Goal: Information Seeking & Learning: Learn about a topic

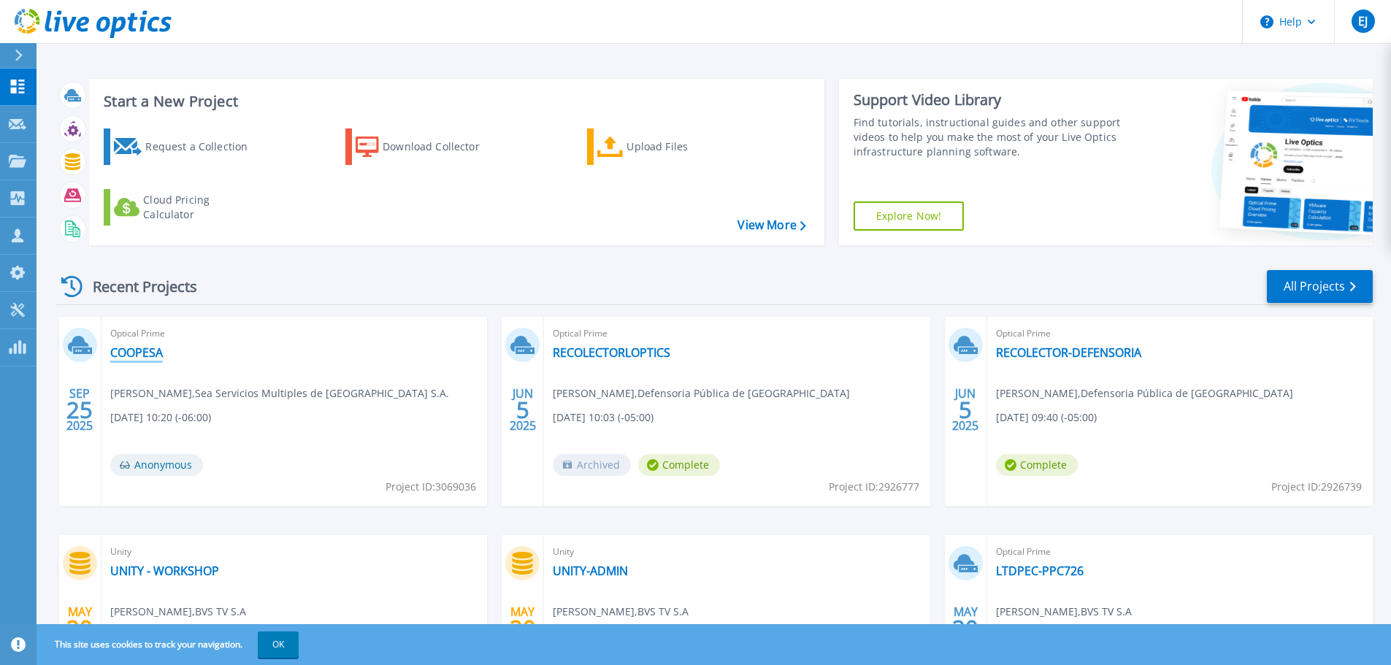
click at [153, 353] on link "COOPESA" at bounding box center [136, 352] width 53 height 15
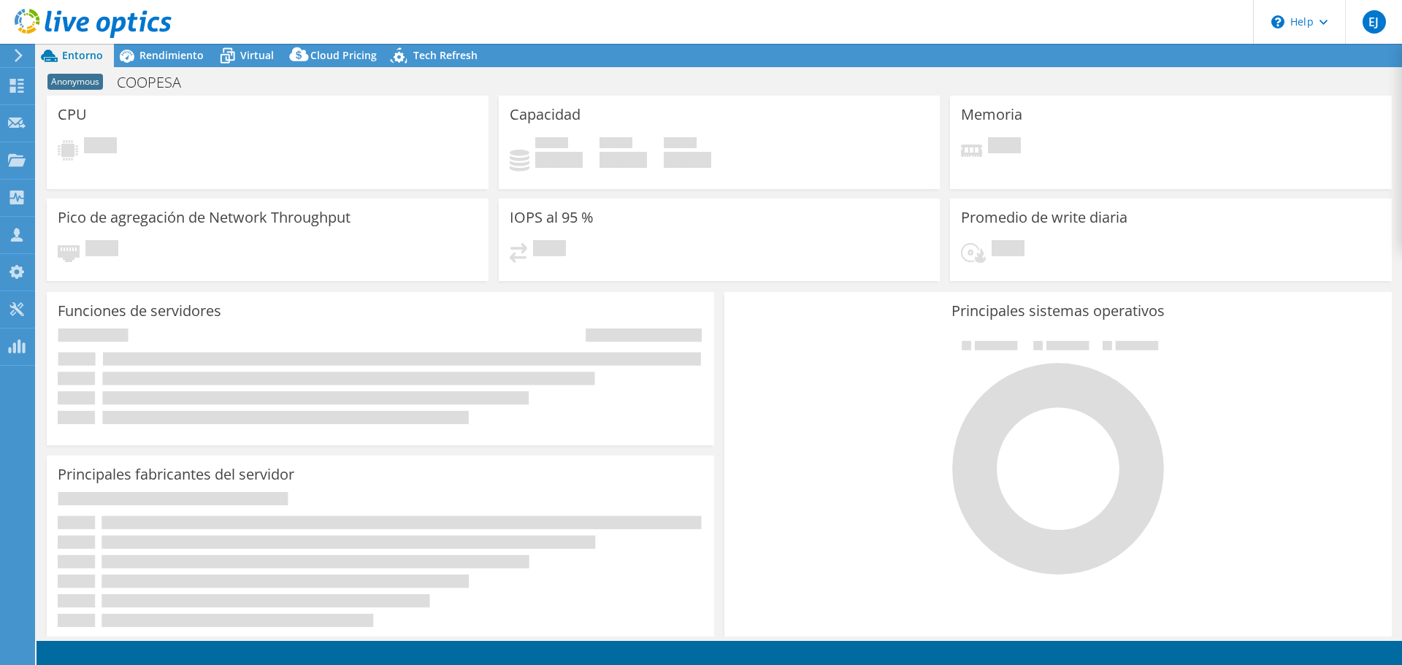
select select "USD"
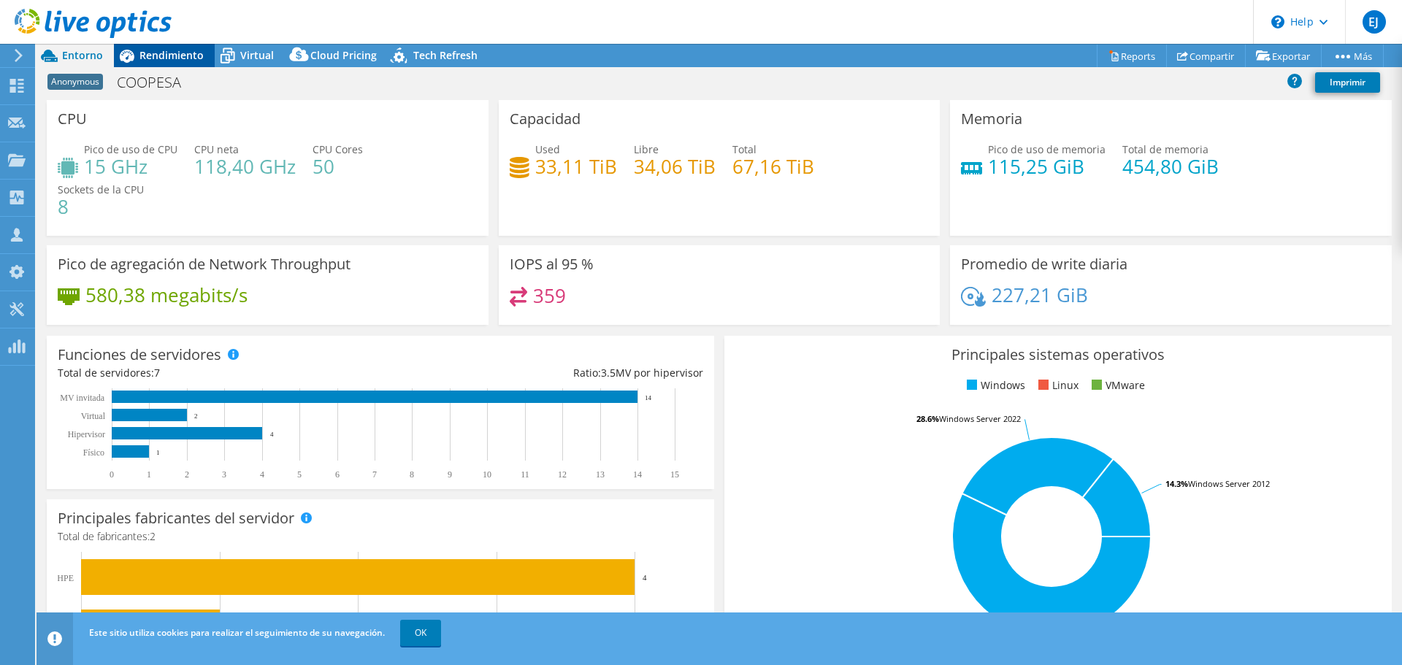
click at [185, 53] on span "Rendimiento" at bounding box center [171, 55] width 64 height 14
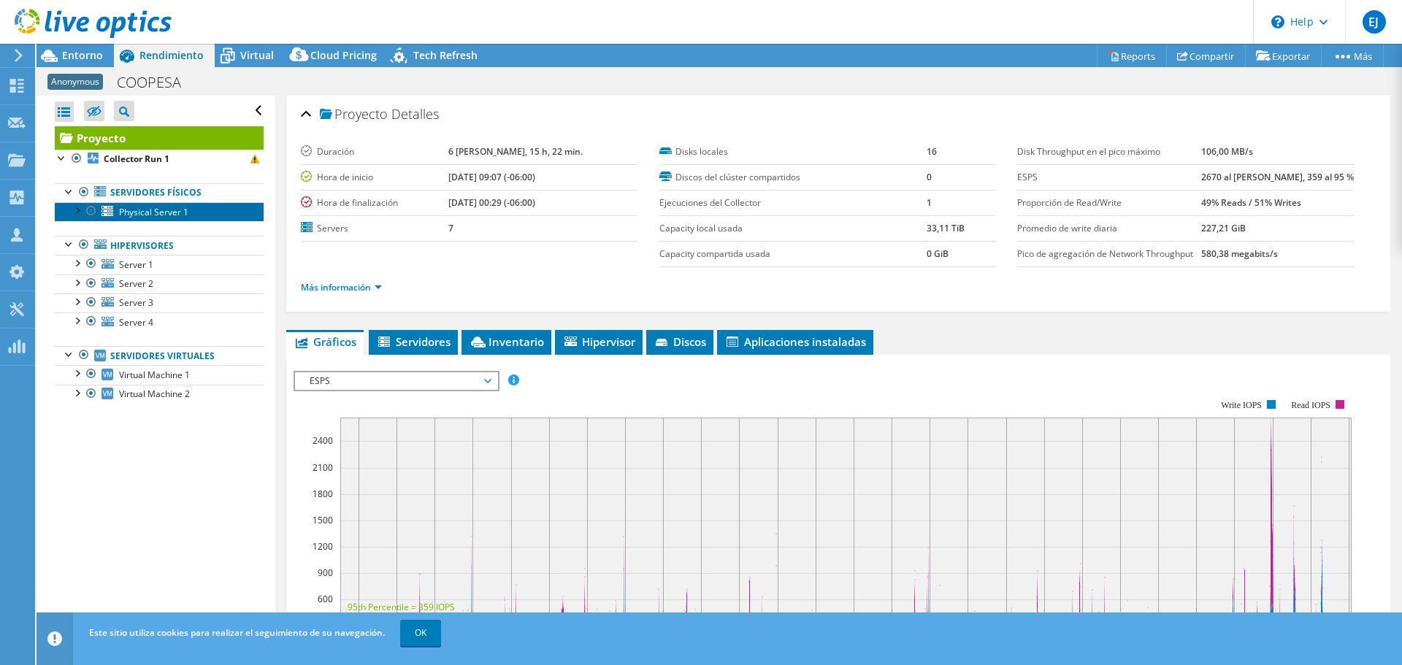
drag, startPoint x: 199, startPoint y: 207, endPoint x: 313, endPoint y: 215, distance: 114.2
click at [199, 207] on link "Physical Server 1" at bounding box center [159, 211] width 209 height 19
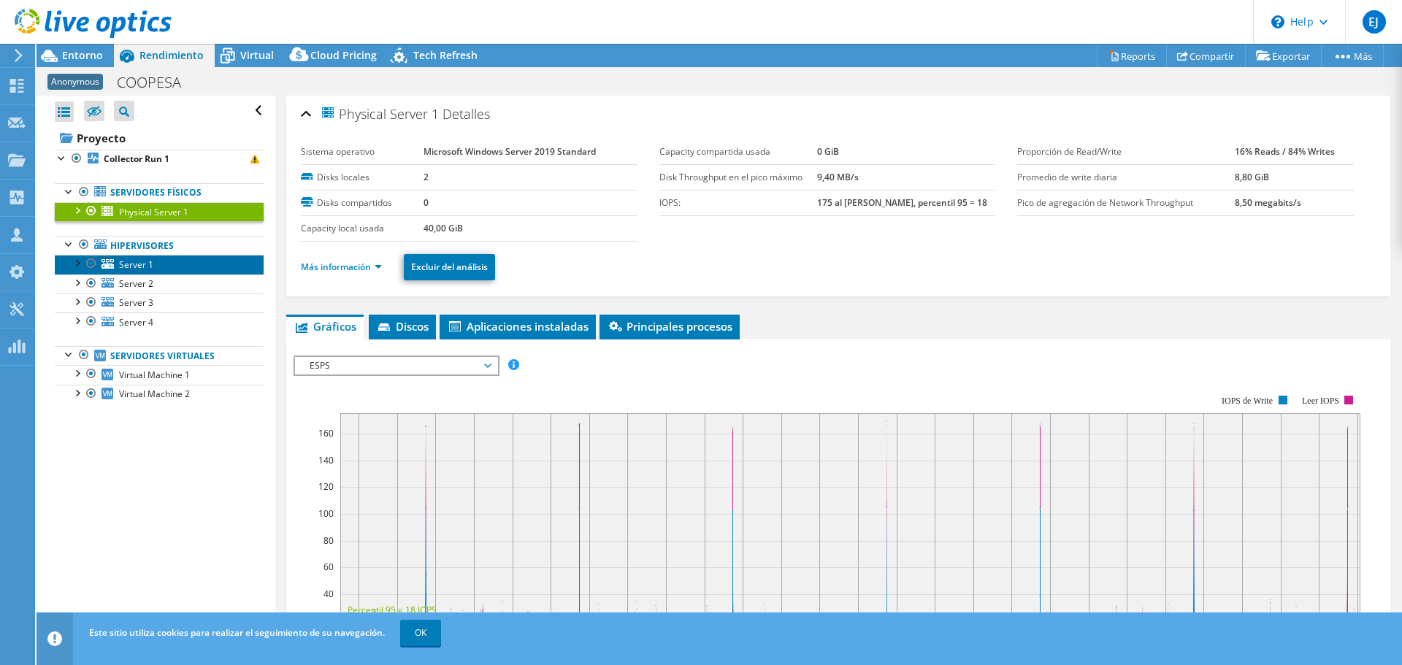
click at [147, 258] on link "Server 1" at bounding box center [159, 264] width 209 height 19
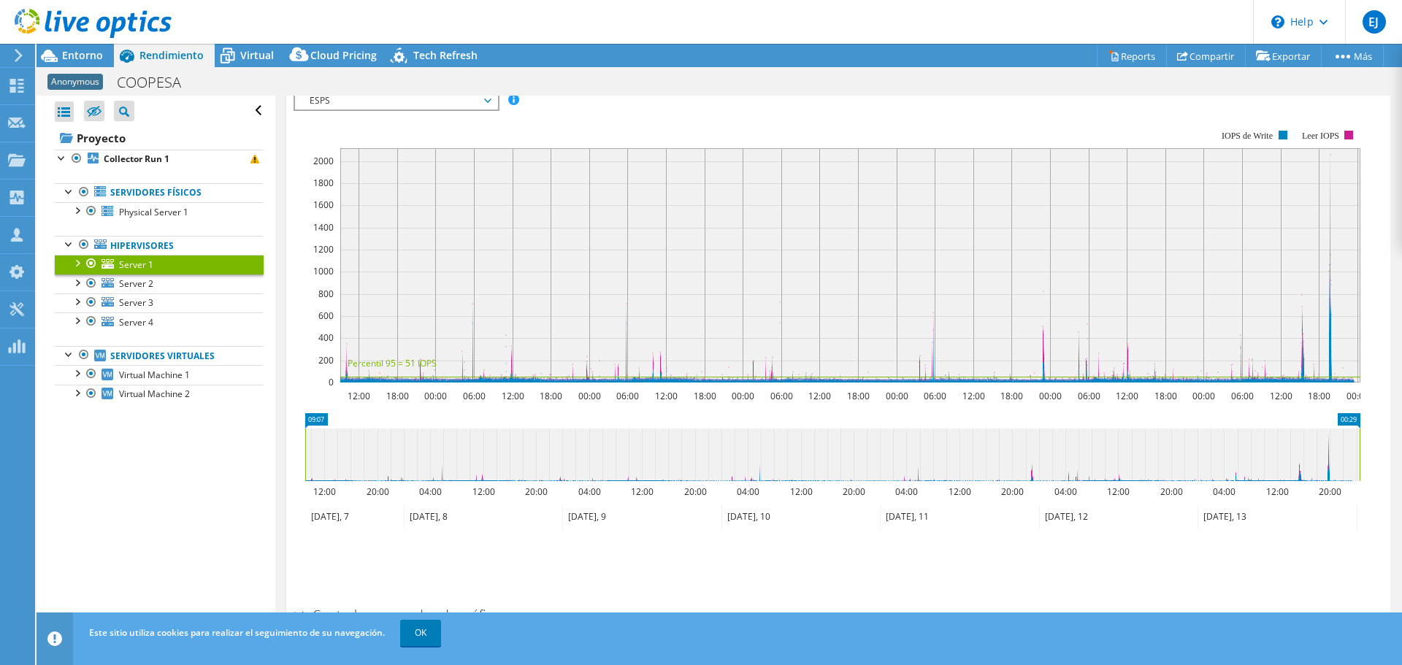
scroll to position [183, 0]
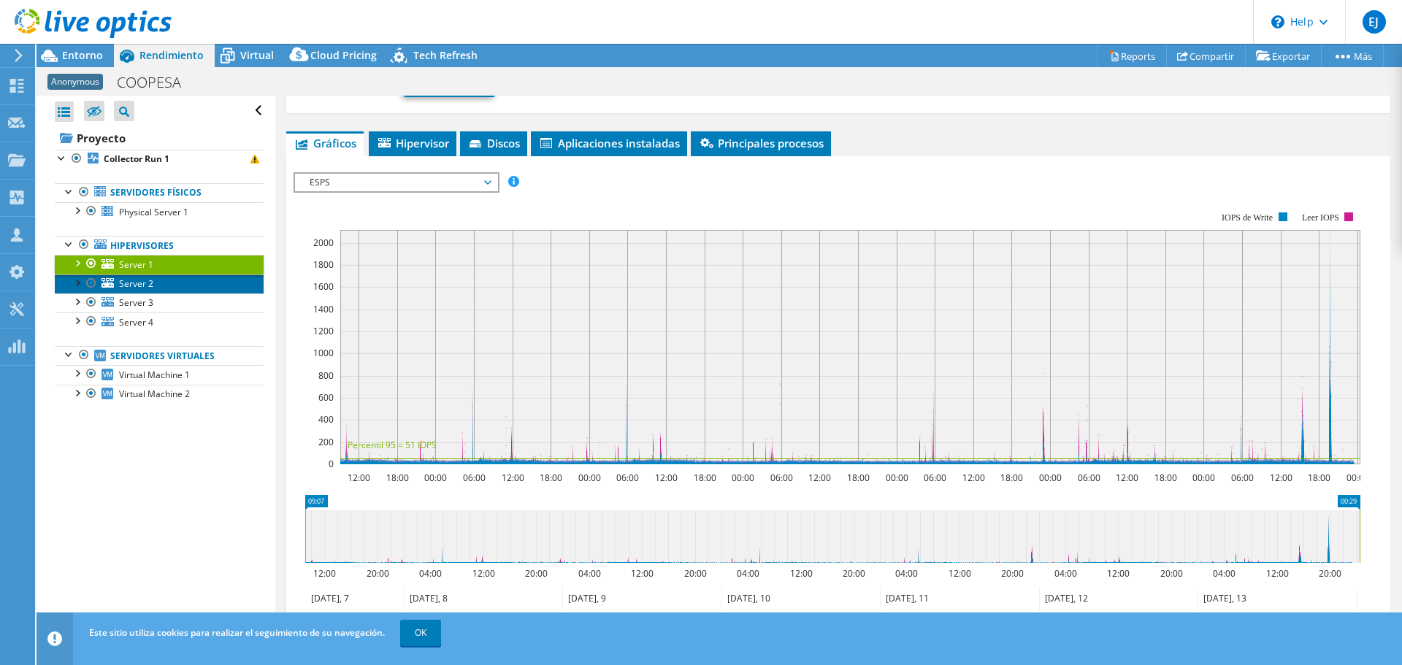
click at [160, 275] on link "Server 2" at bounding box center [159, 284] width 209 height 19
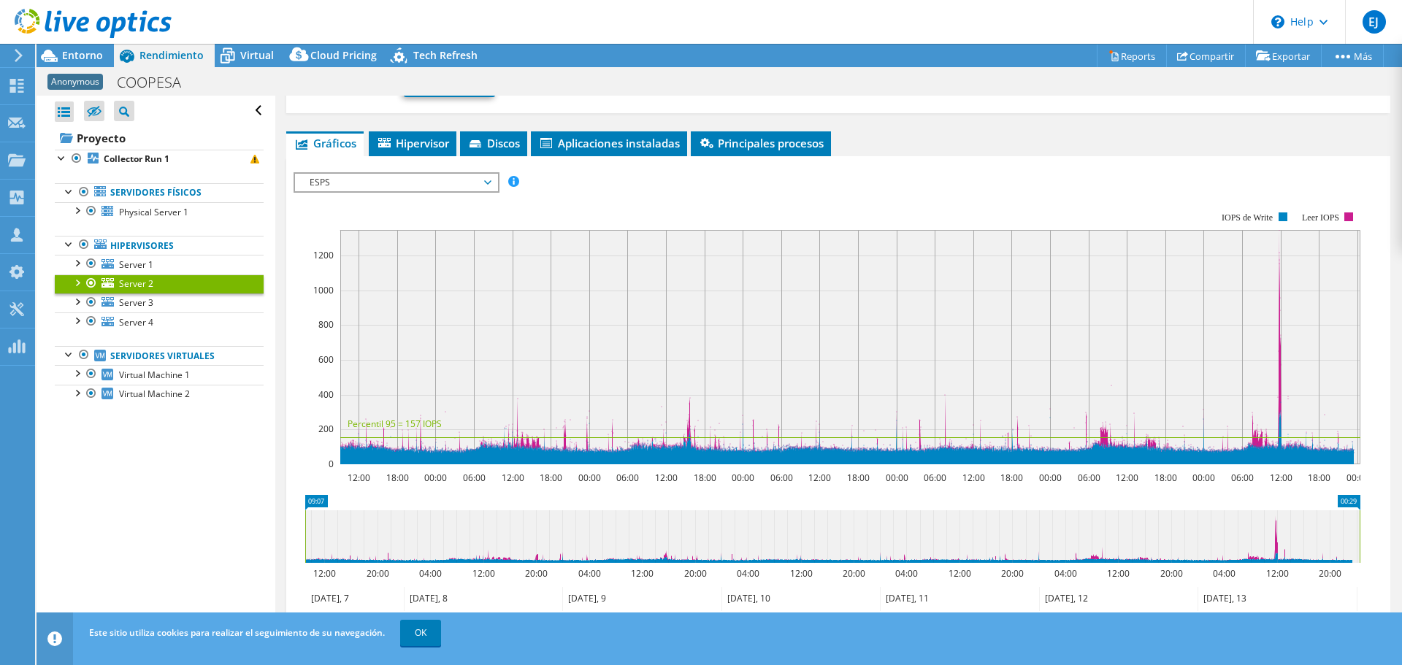
scroll to position [0, 0]
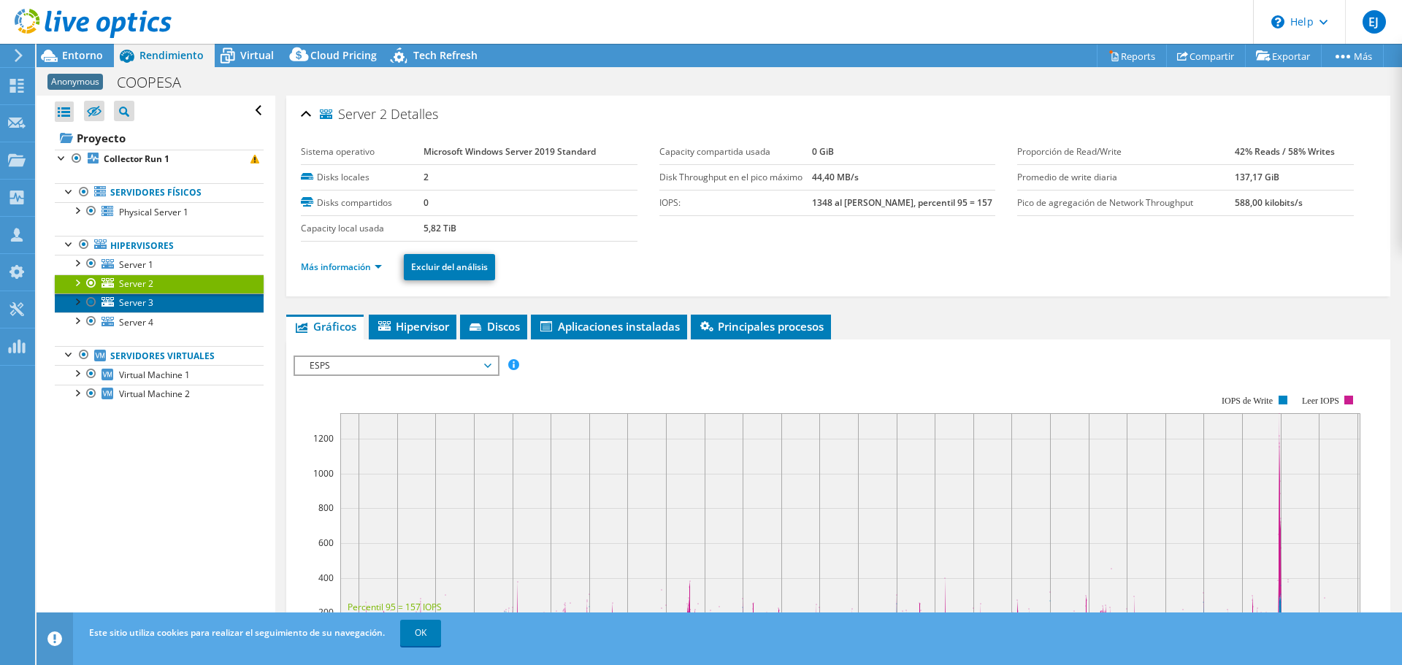
click at [169, 310] on link "Server 3" at bounding box center [159, 303] width 209 height 19
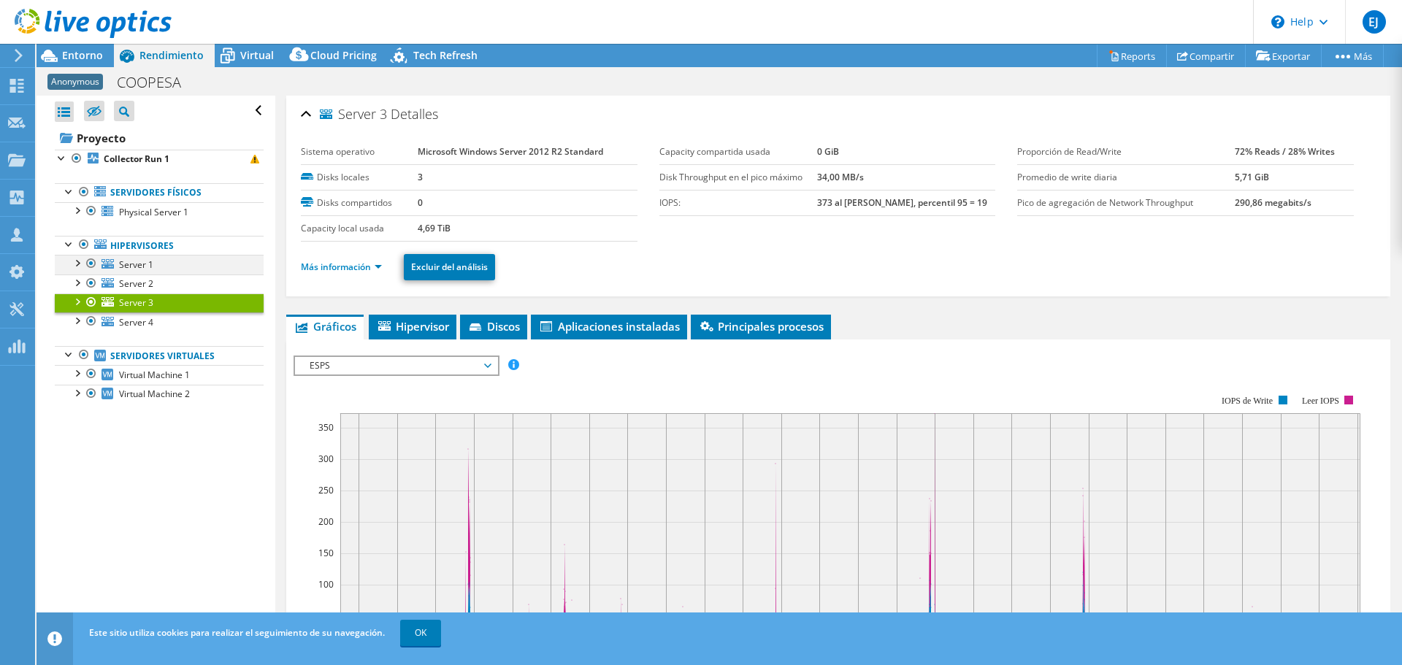
click at [75, 268] on div at bounding box center [76, 262] width 15 height 15
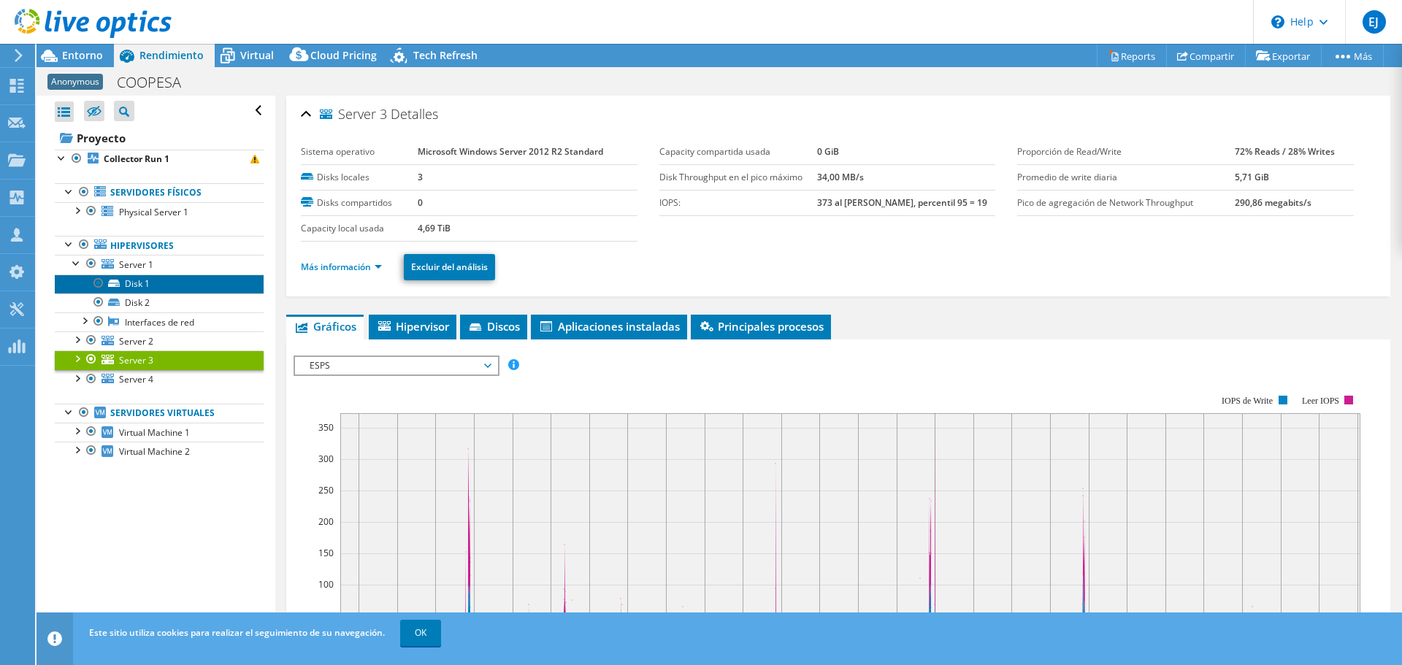
click at [149, 280] on link "Disk 1" at bounding box center [159, 284] width 209 height 19
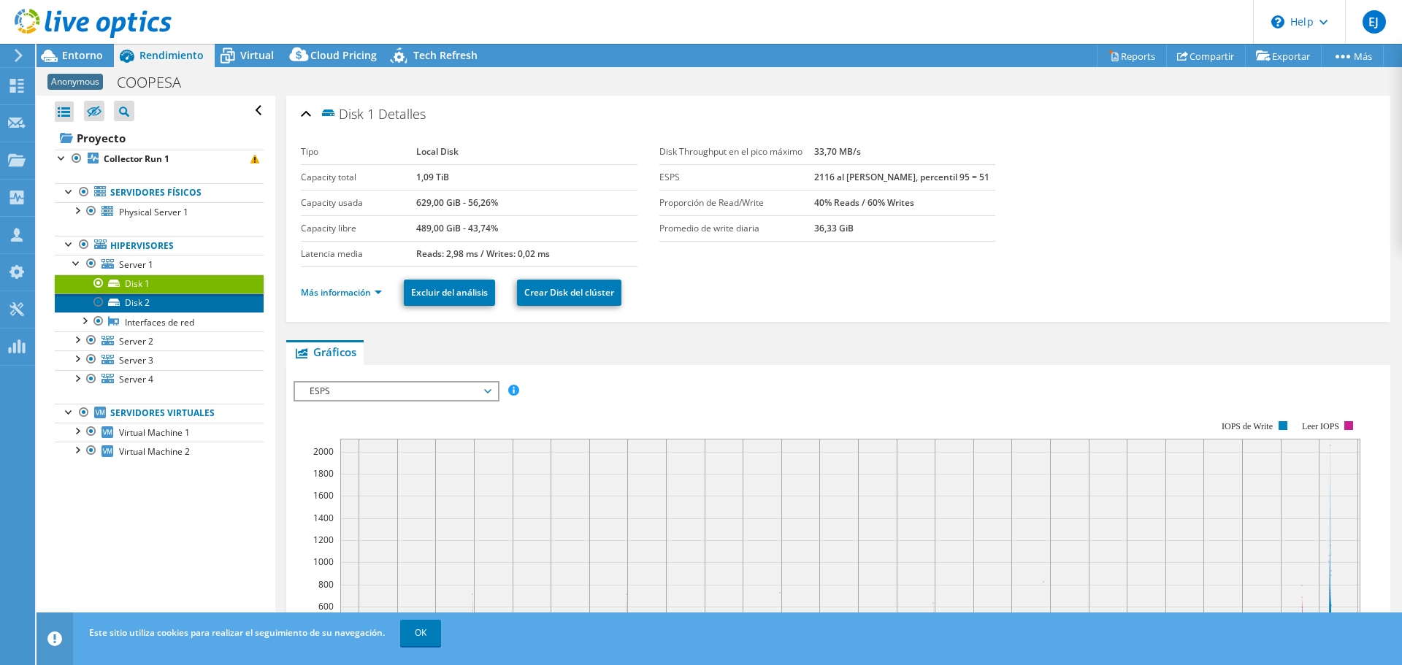
click at [169, 306] on link "Disk 2" at bounding box center [159, 303] width 209 height 19
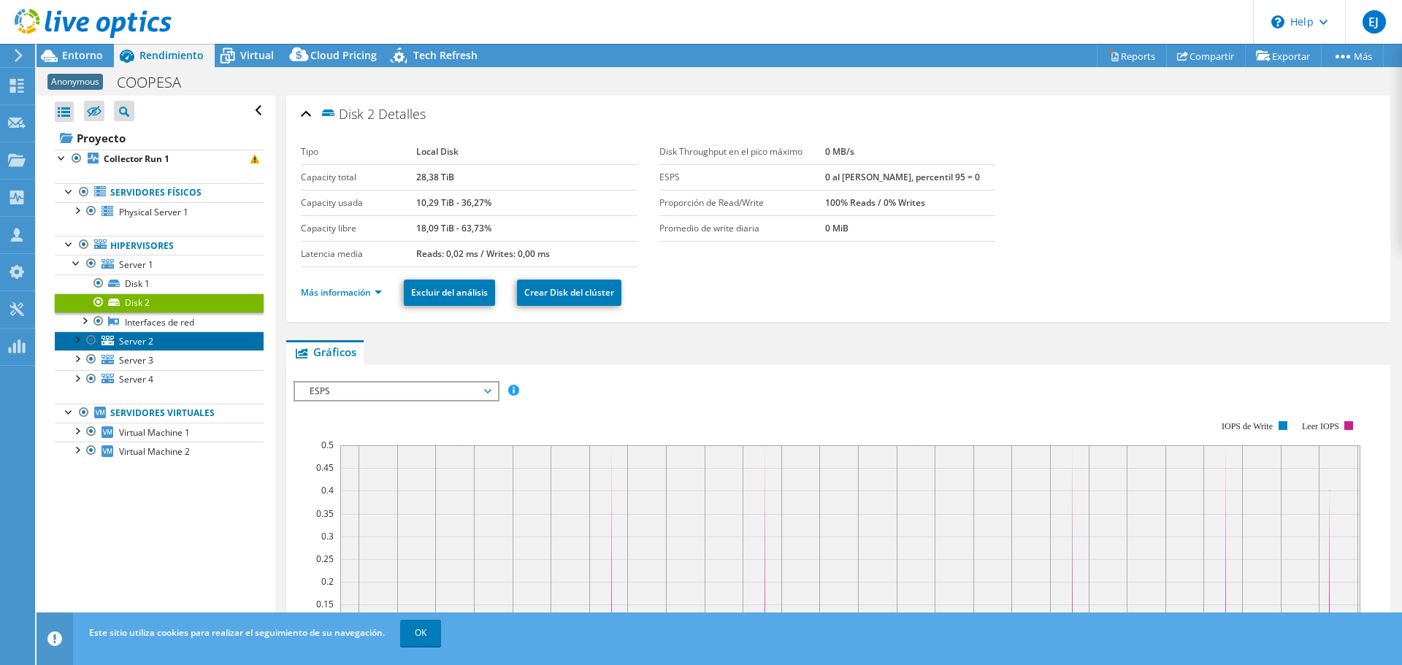
click at [159, 337] on link "Server 2" at bounding box center [159, 341] width 209 height 19
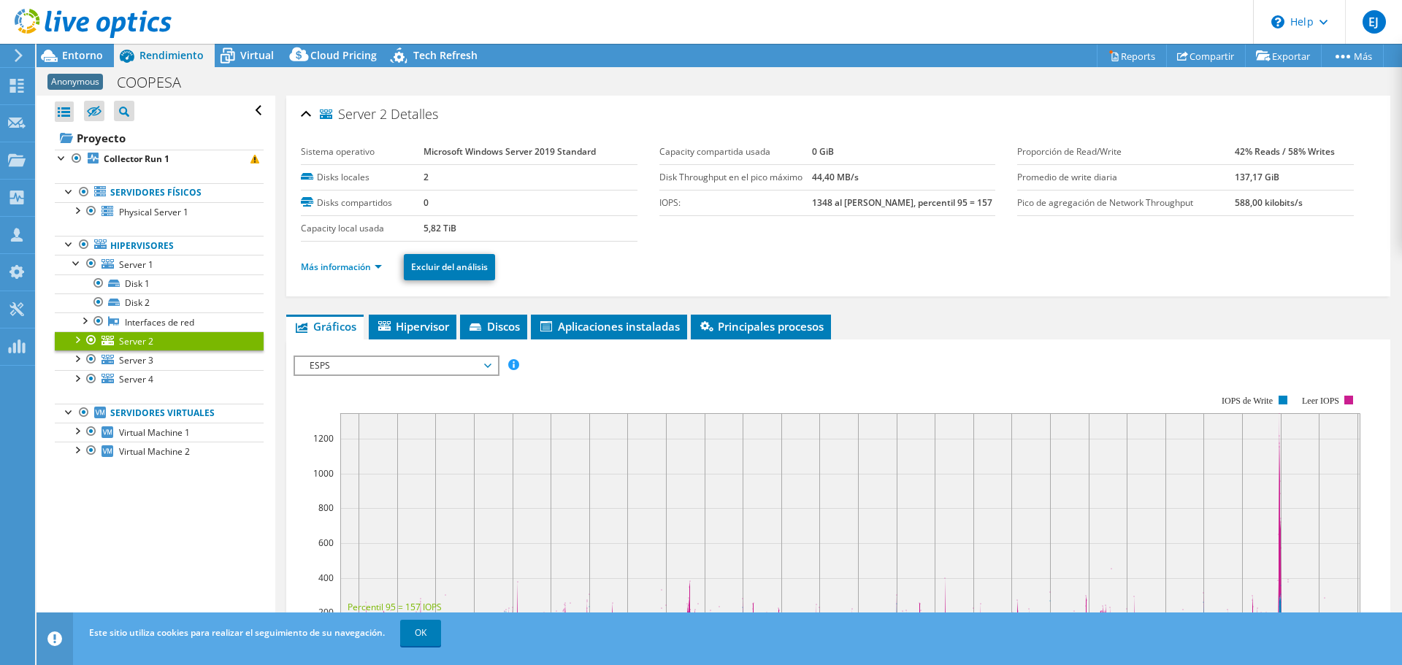
click at [74, 343] on div at bounding box center [76, 339] width 15 height 15
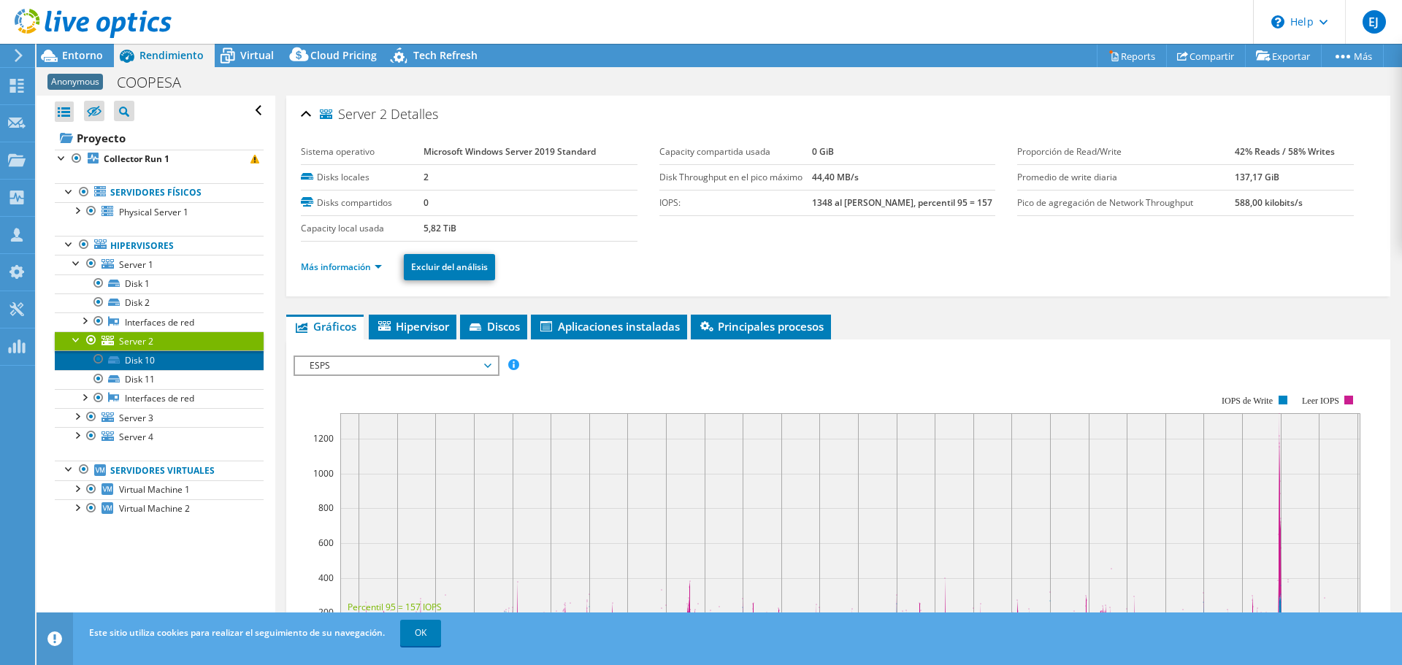
click at [147, 357] on link "Disk 10" at bounding box center [159, 360] width 209 height 19
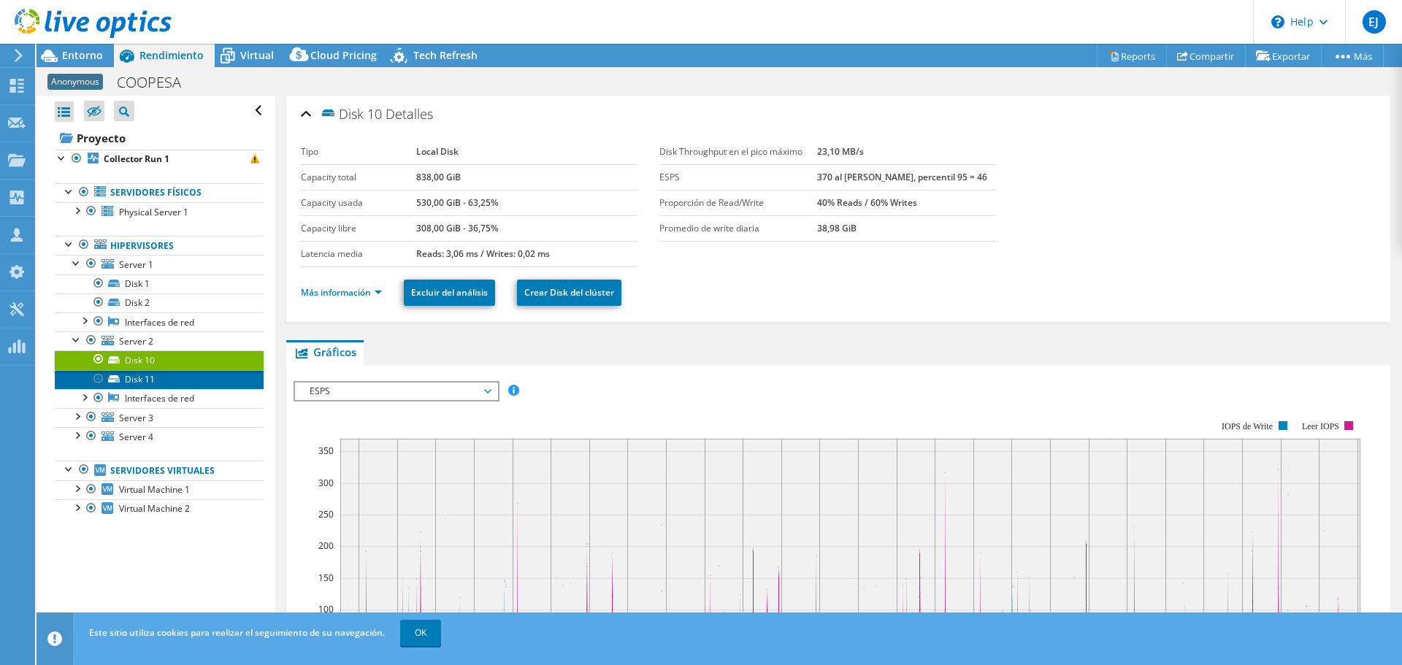
click at [180, 378] on link "Disk 11" at bounding box center [159, 379] width 209 height 19
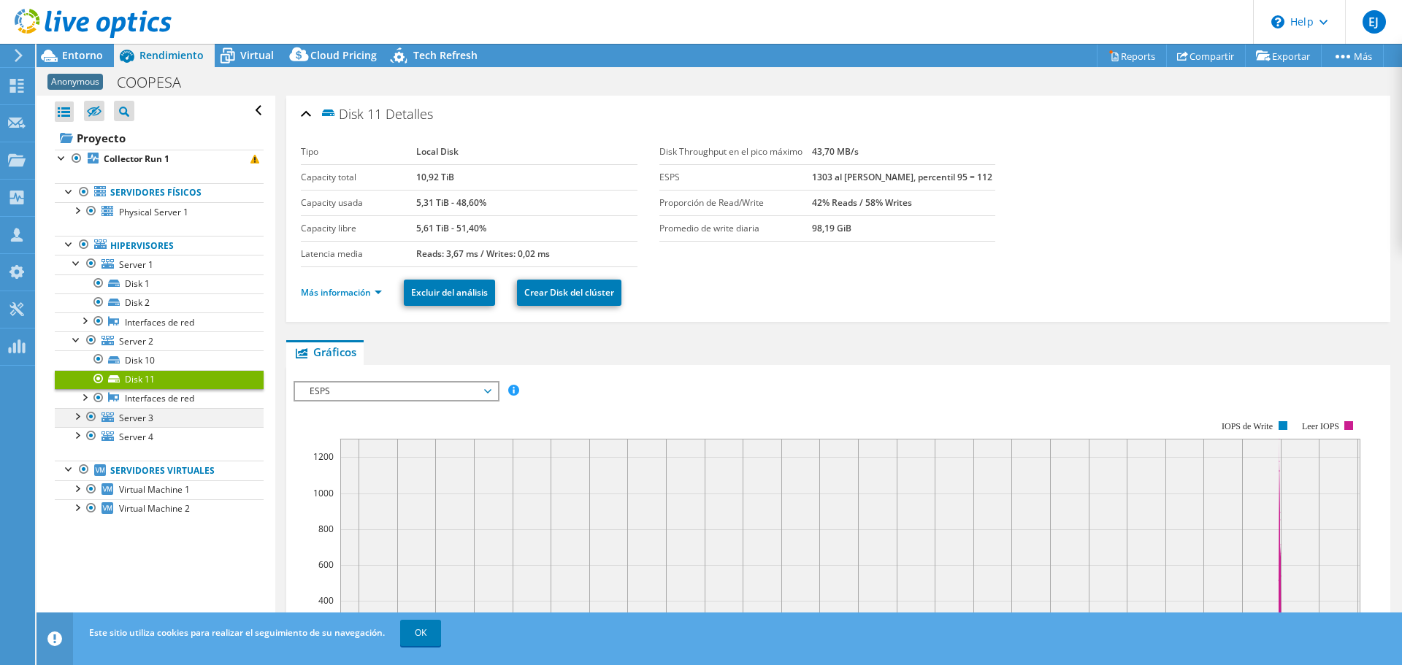
click at [80, 420] on div at bounding box center [76, 415] width 15 height 15
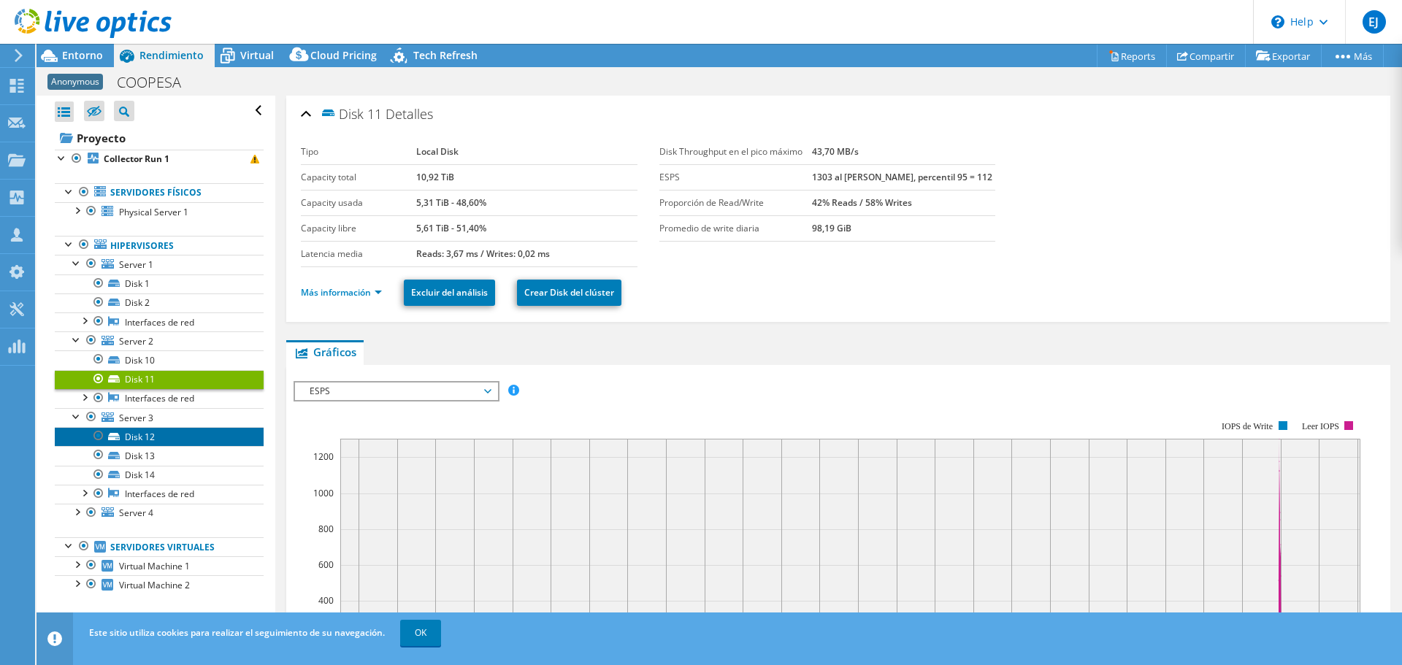
click at [137, 434] on link "Disk 12" at bounding box center [159, 436] width 209 height 19
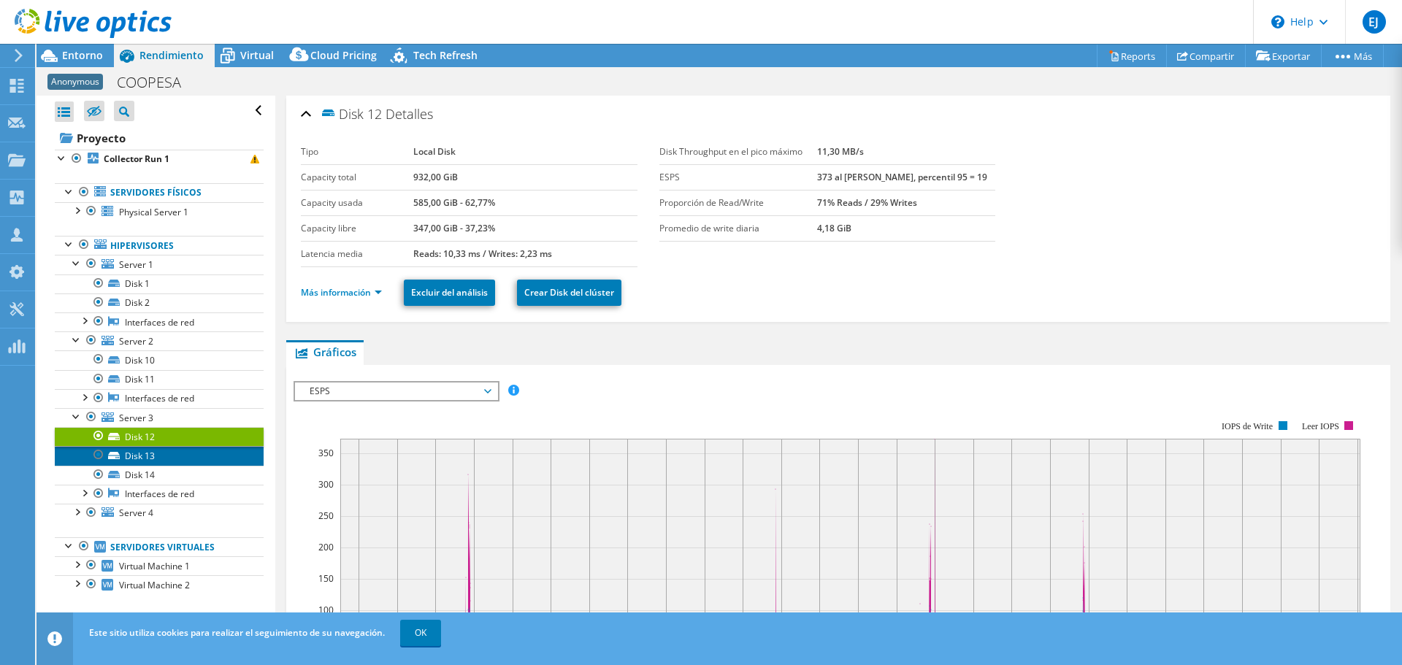
click at [146, 461] on link "Disk 13" at bounding box center [159, 455] width 209 height 19
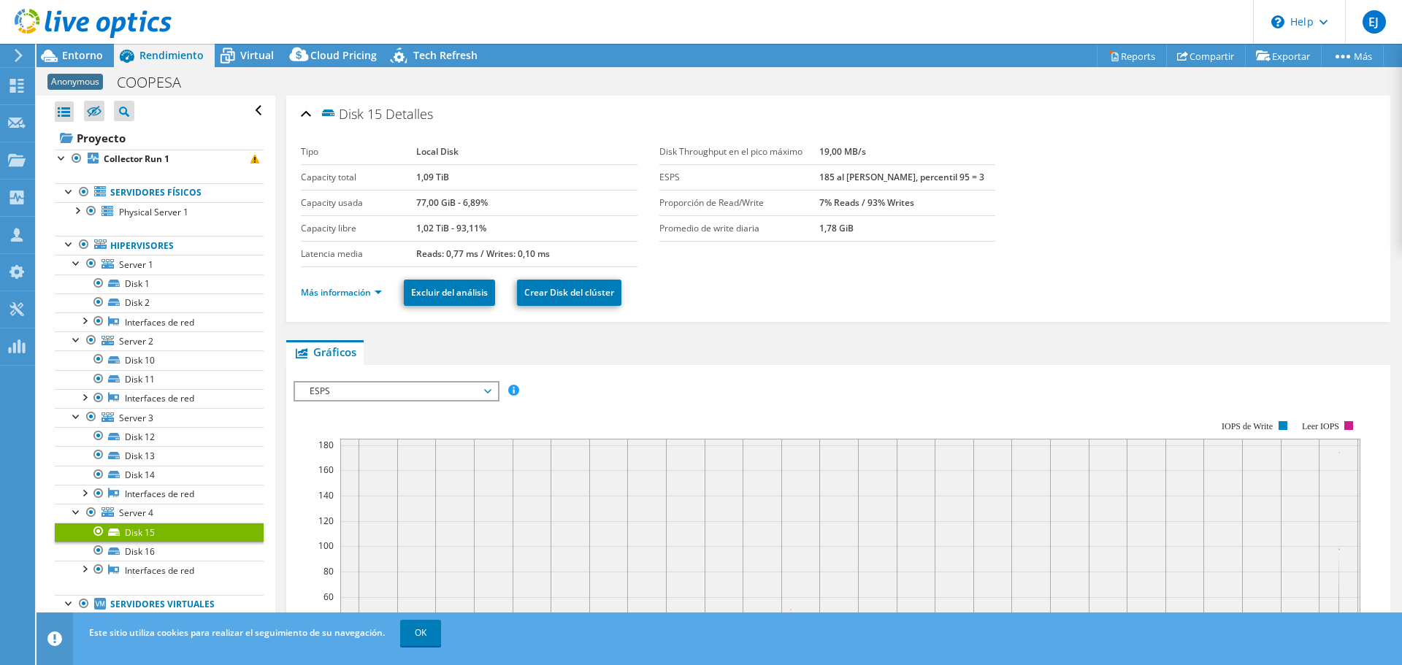
select select "USD"
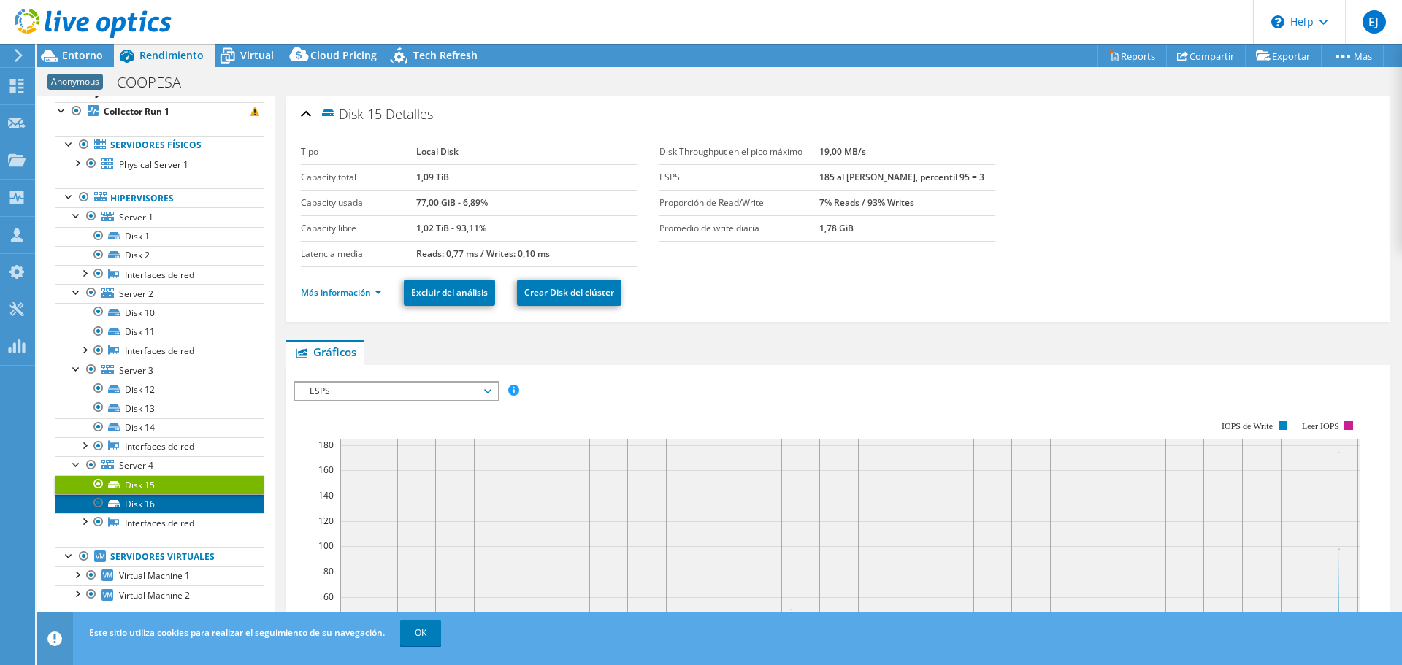
click at [159, 508] on link "Disk 16" at bounding box center [159, 503] width 209 height 19
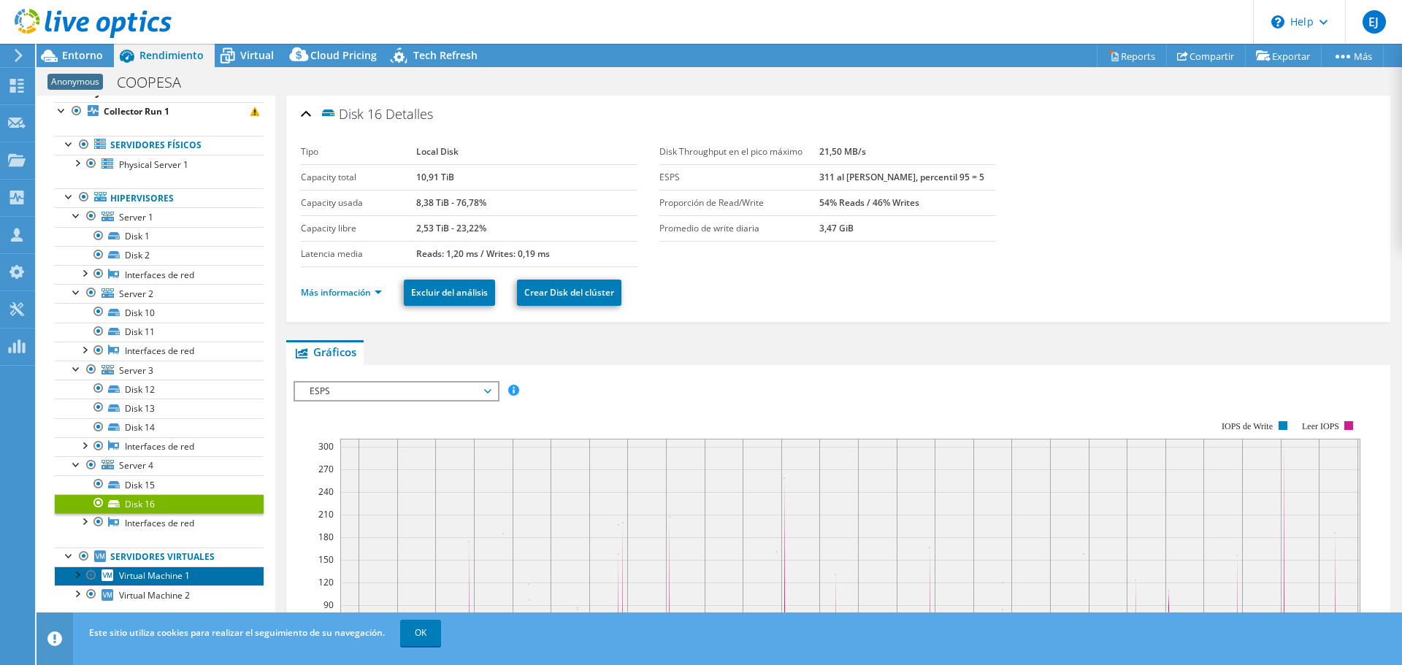
click at [185, 573] on span "Virtual Machine 1" at bounding box center [154, 576] width 71 height 12
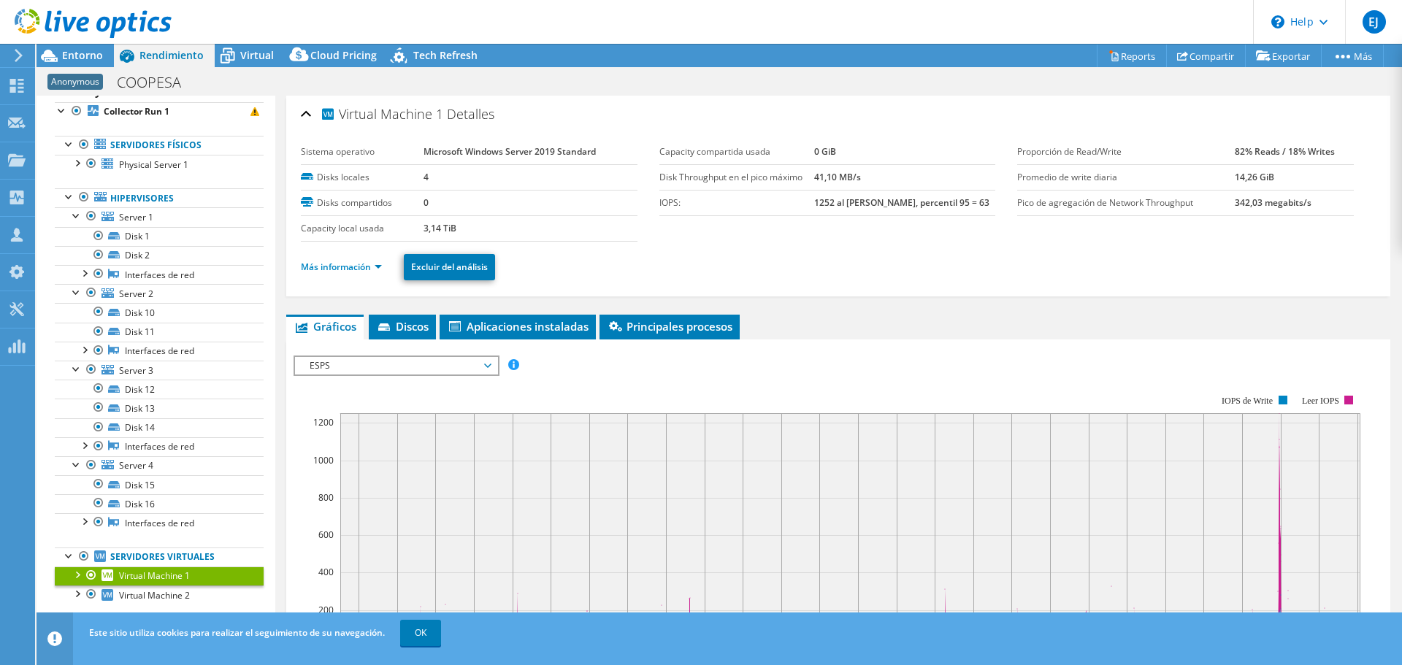
scroll to position [219, 0]
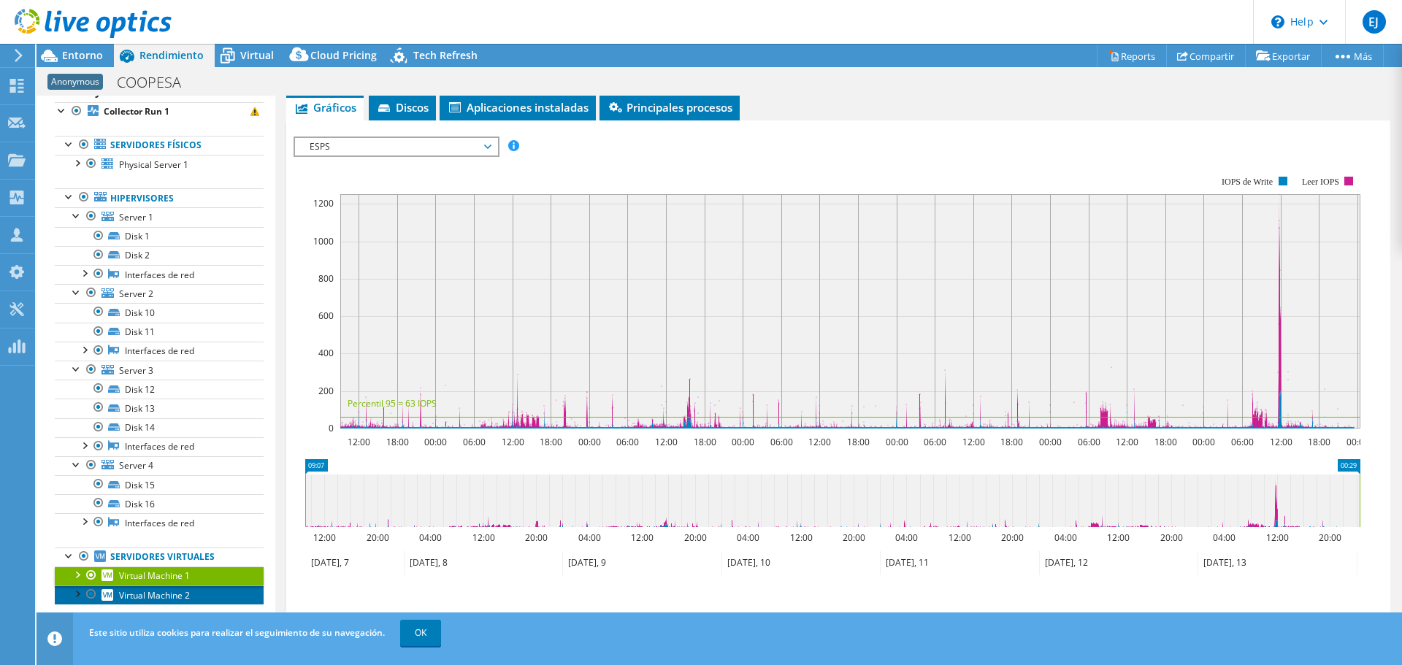
click at [136, 592] on span "Virtual Machine 2" at bounding box center [154, 595] width 71 height 12
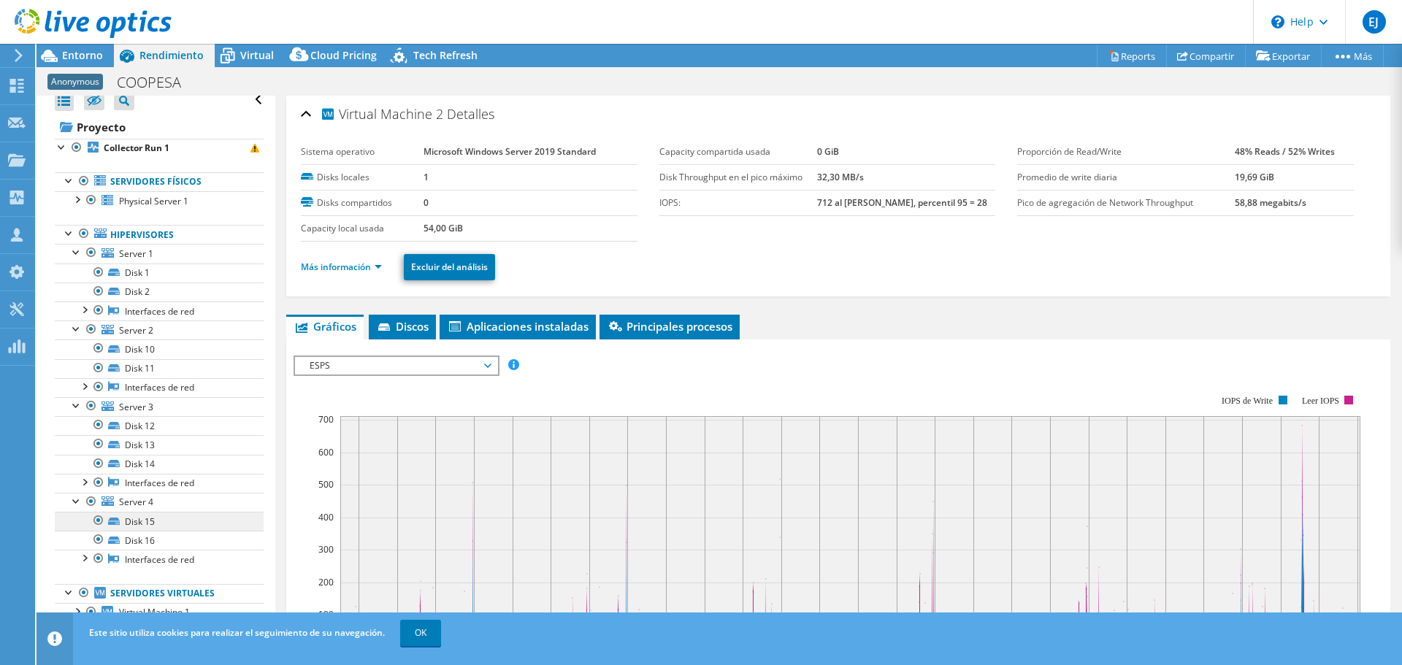
scroll to position [0, 0]
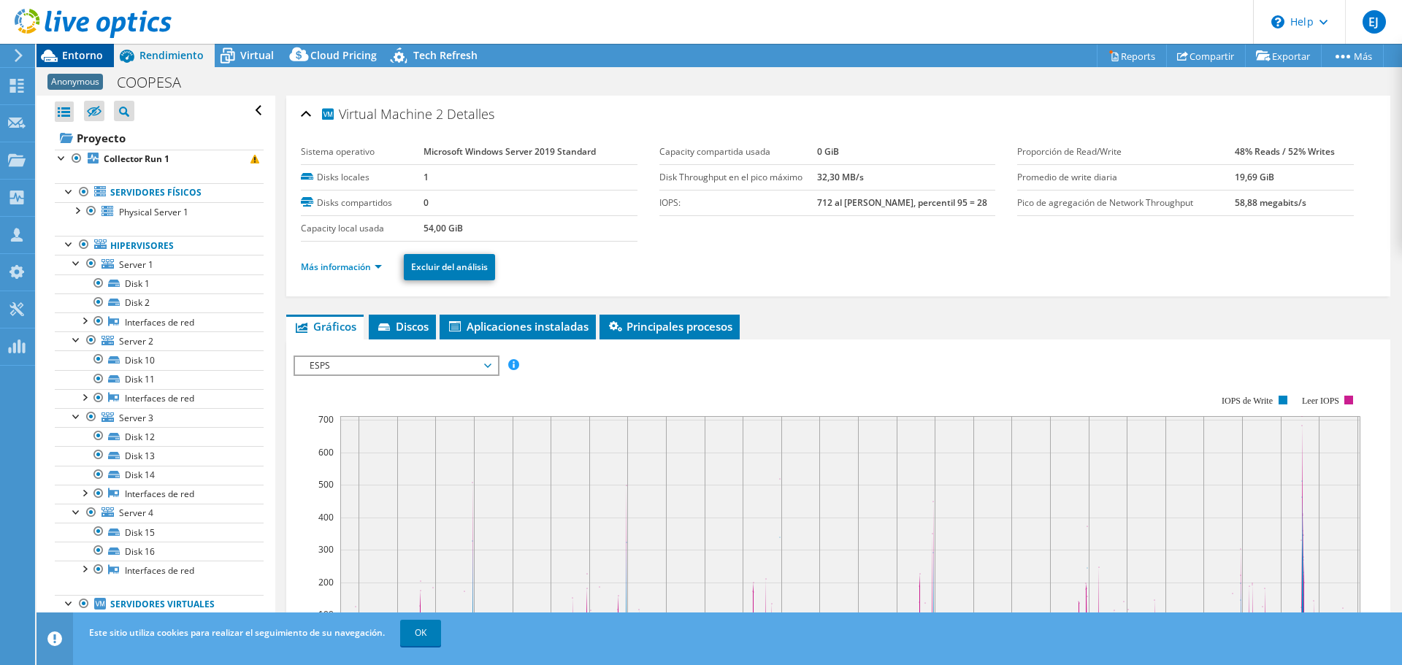
click at [95, 55] on span "Entorno" at bounding box center [82, 55] width 41 height 14
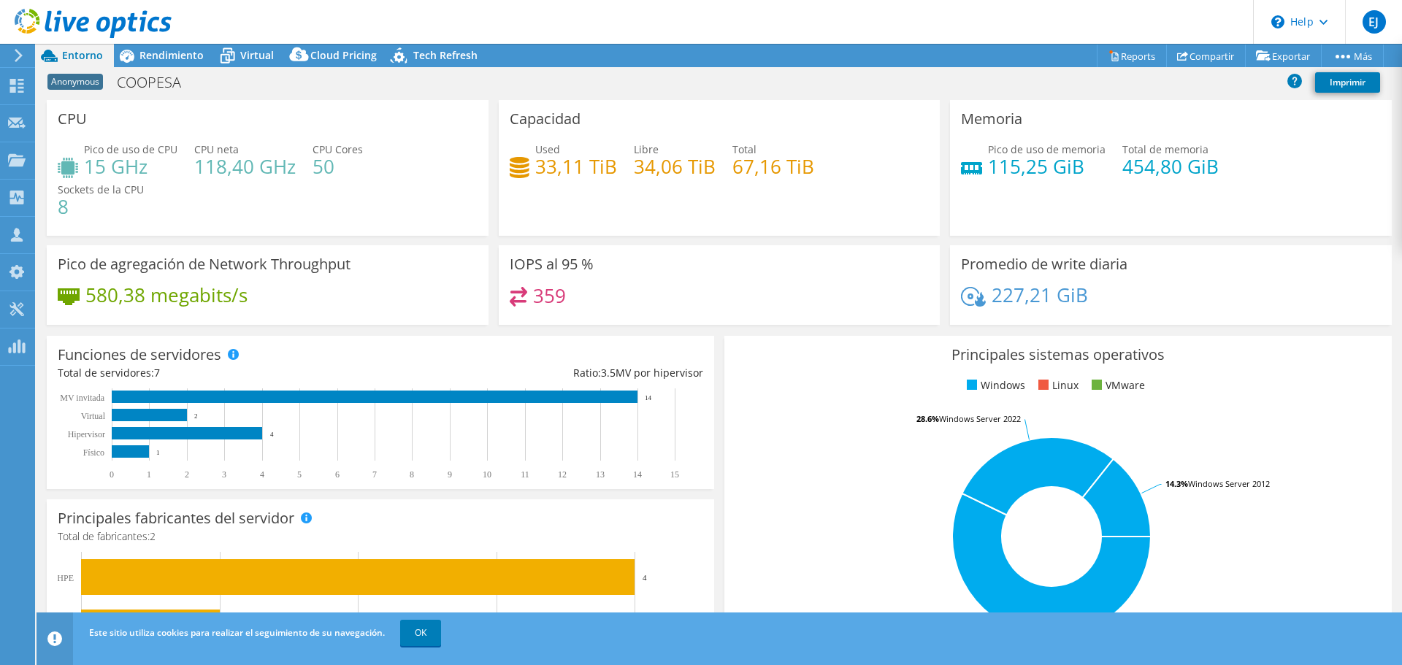
click at [170, 45] on div at bounding box center [86, 24] width 172 height 49
click at [181, 51] on span "Rendimiento" at bounding box center [171, 55] width 64 height 14
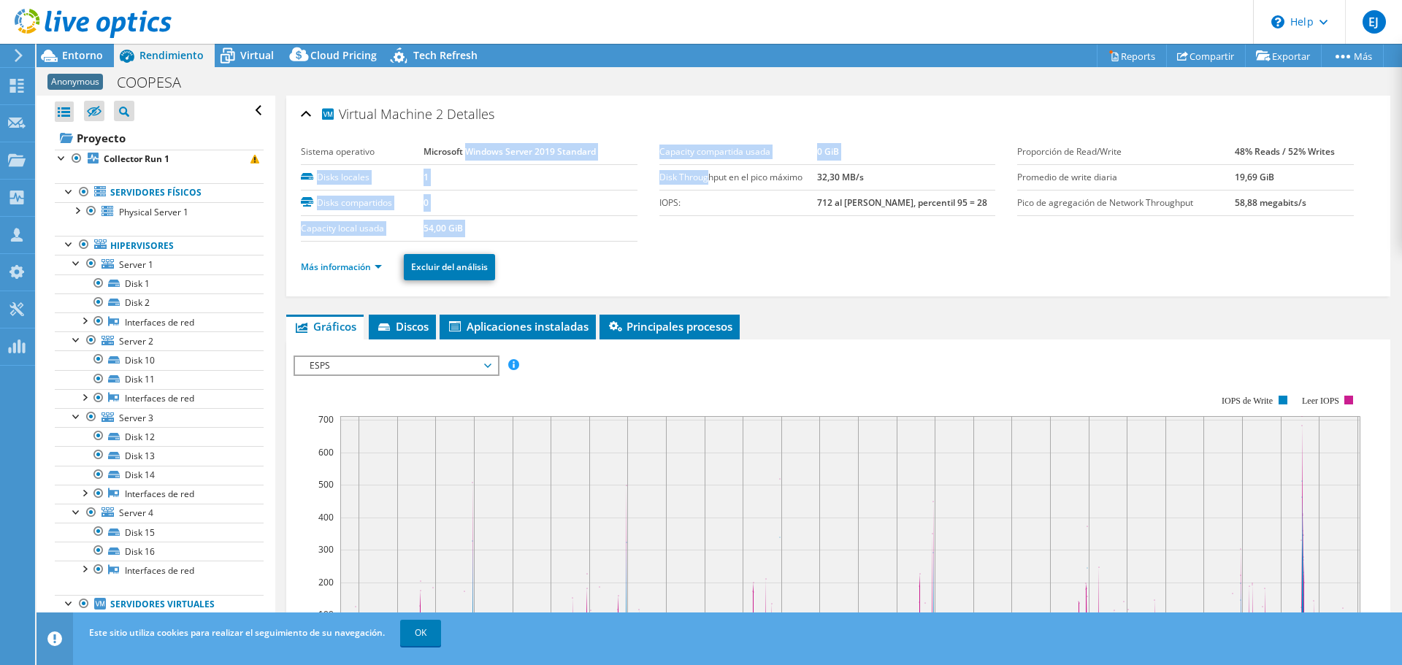
drag, startPoint x: 463, startPoint y: 146, endPoint x: 703, endPoint y: 167, distance: 240.5
click at [703, 167] on section "Sistema operativo Microsoft Windows Server 2019 Standard Disks locales 1 Disks …" at bounding box center [659, 190] width 716 height 102
click at [643, 168] on div "Sistema operativo Microsoft Windows Server 2019 Standard Disks locales 1 Disks …" at bounding box center [480, 190] width 359 height 102
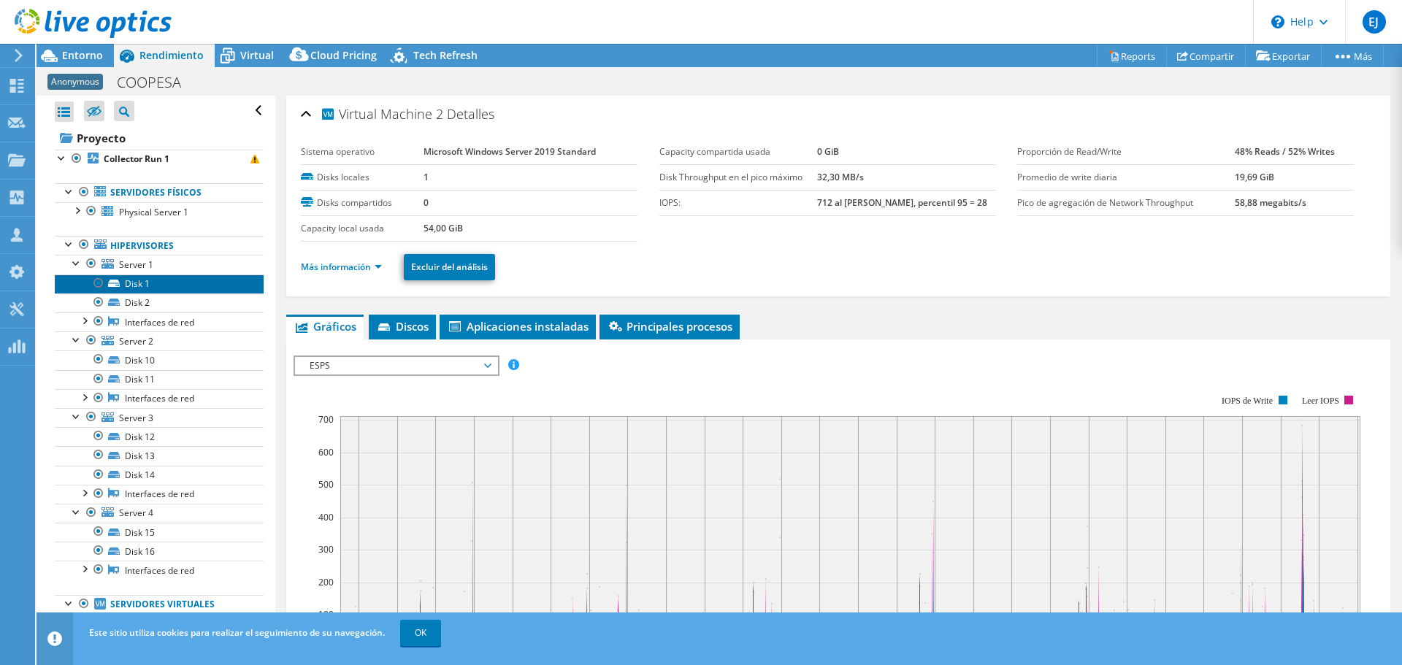
click at [173, 282] on link "Disk 1" at bounding box center [159, 284] width 209 height 19
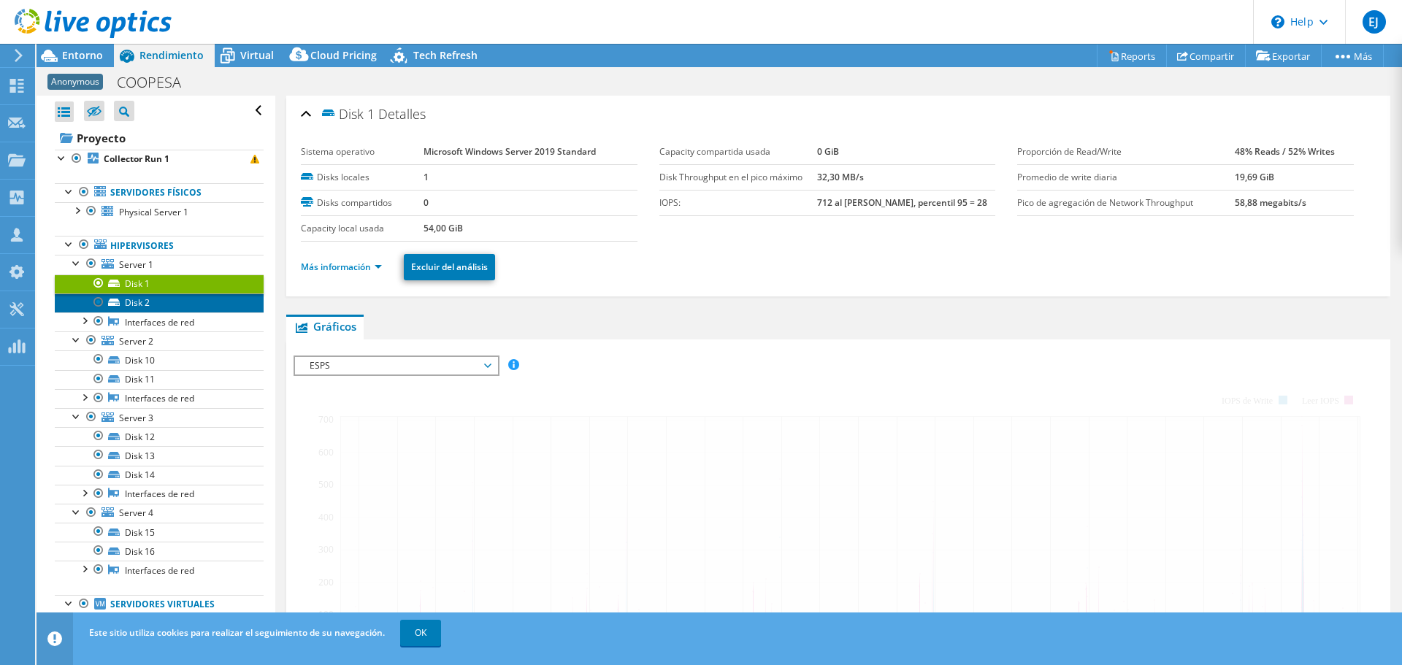
click at [198, 306] on link "Disk 2" at bounding box center [159, 303] width 209 height 19
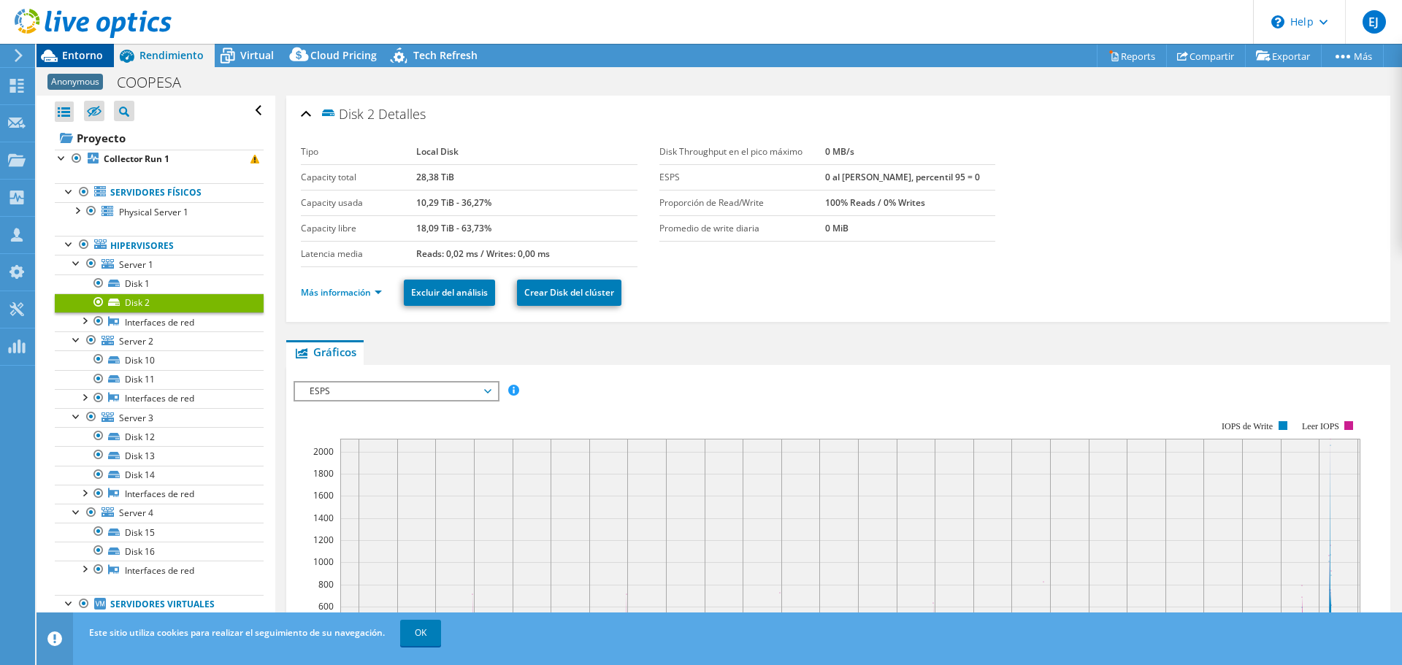
click at [96, 60] on span "Entorno" at bounding box center [82, 55] width 41 height 14
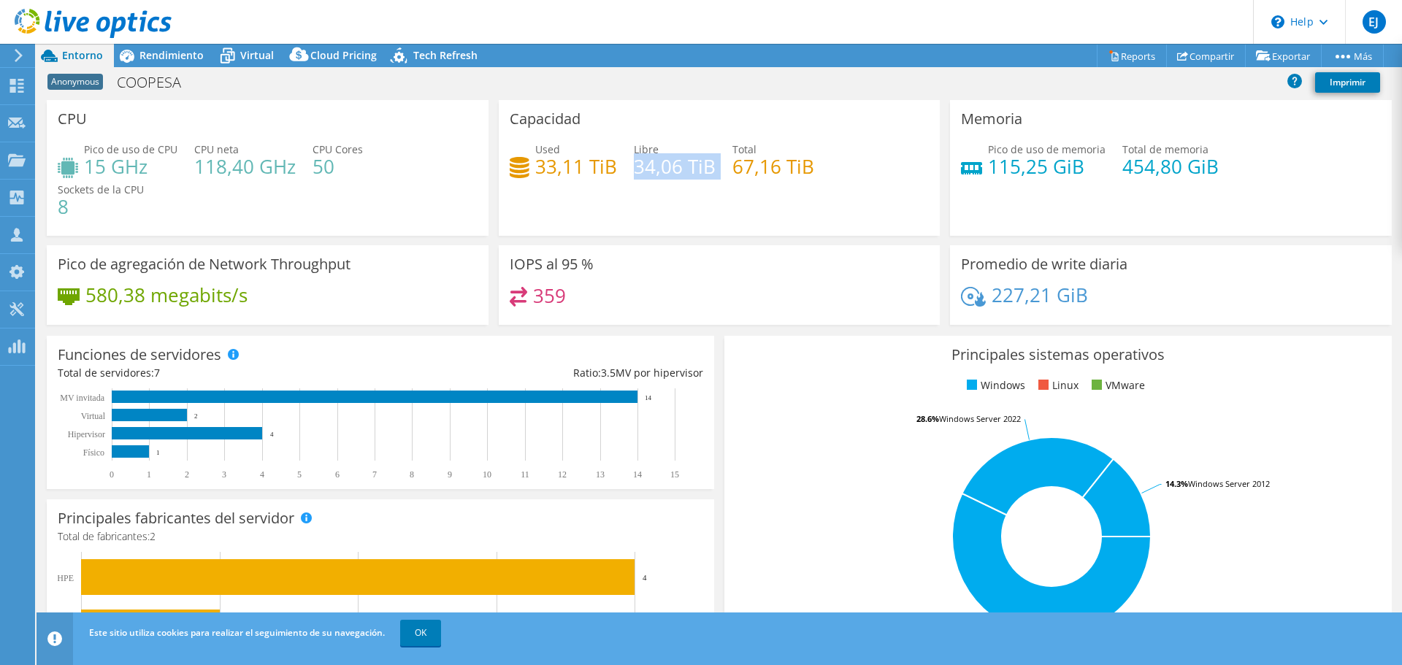
drag, startPoint x: 630, startPoint y: 166, endPoint x: 718, endPoint y: 167, distance: 87.6
click at [718, 167] on div "Used 33,11 TiB Libre 34,06 TiB Total 67,16 TiB" at bounding box center [720, 165] width 420 height 47
click at [660, 184] on div "Used 33,11 TiB Libre 34,06 TiB Total 67,16 TiB" at bounding box center [720, 165] width 420 height 47
click at [183, 55] on span "Rendimiento" at bounding box center [171, 55] width 64 height 14
